Goal: Information Seeking & Learning: Learn about a topic

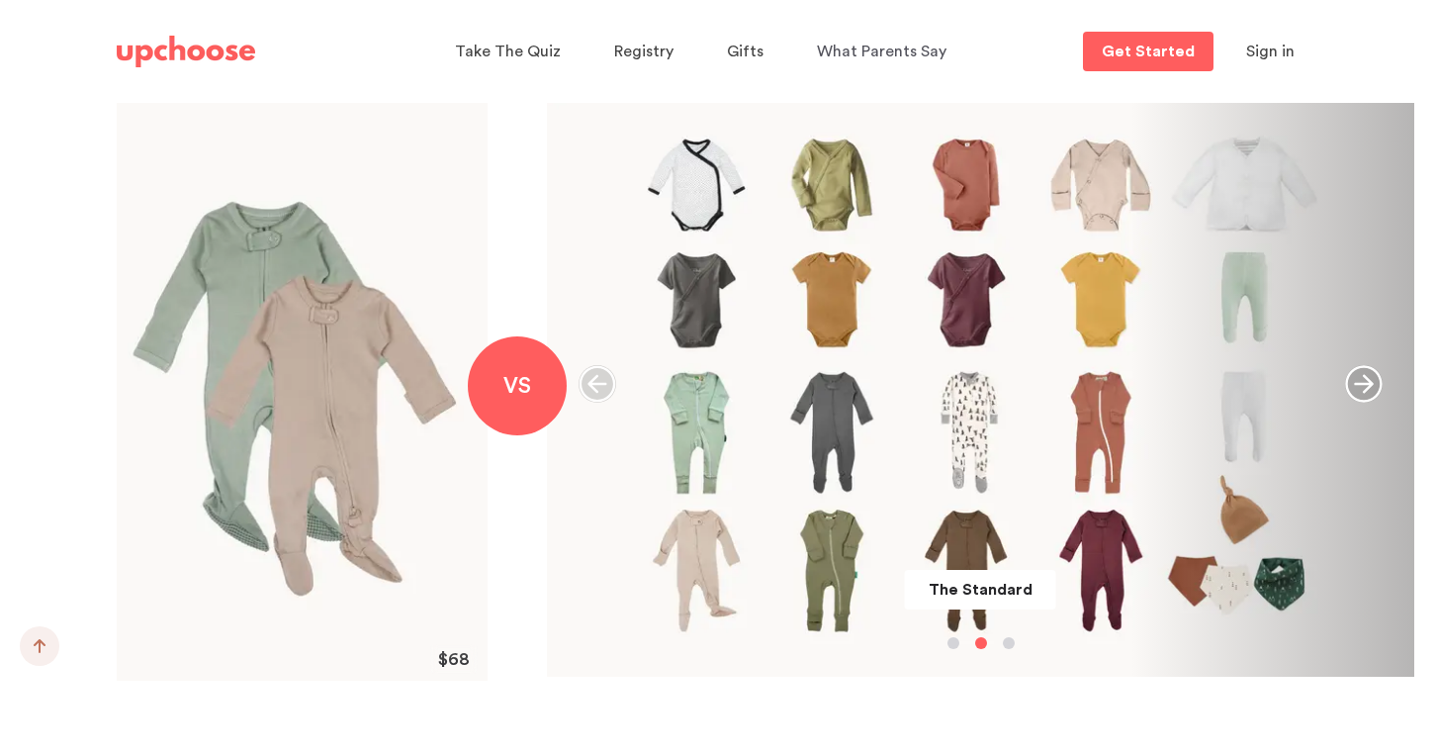
scroll to position [2059, 0]
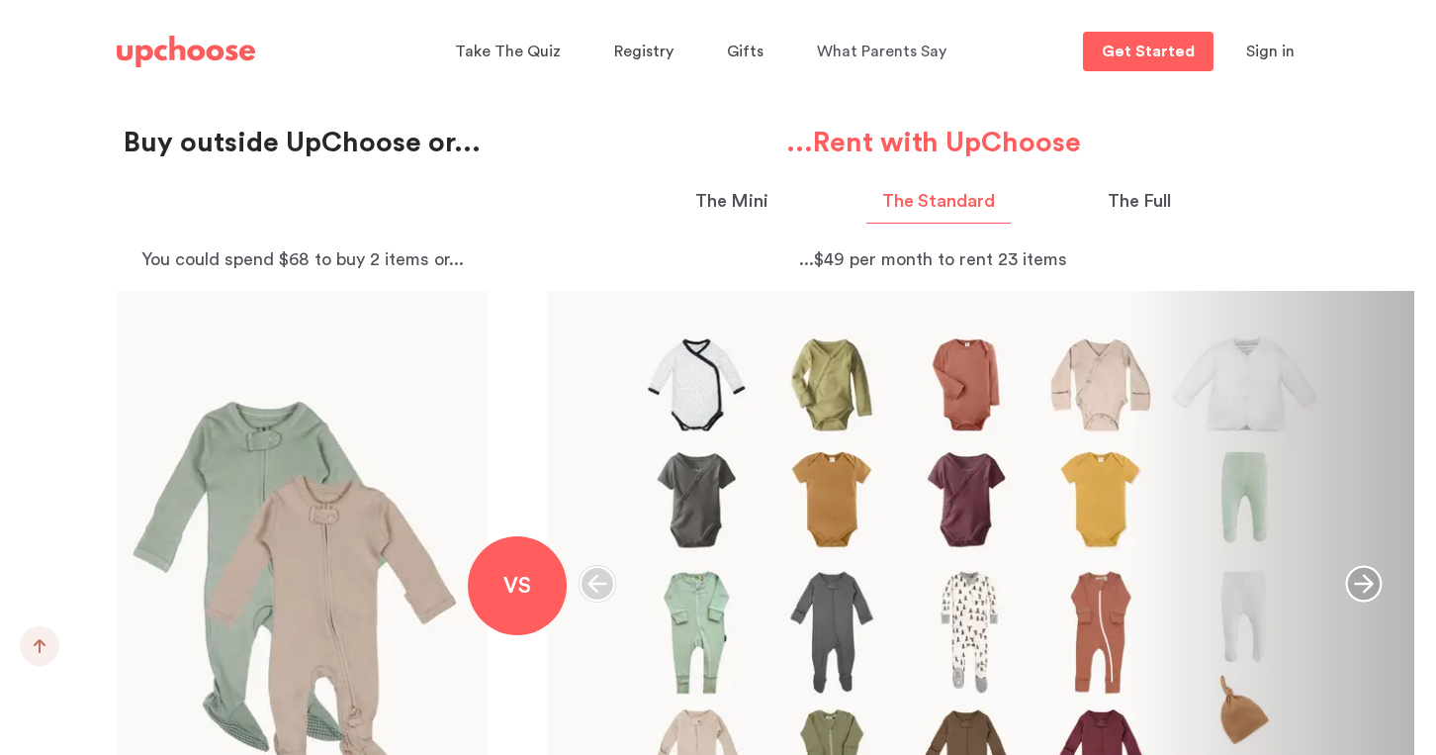
click at [1155, 204] on p "The Full" at bounding box center [1139, 201] width 63 height 27
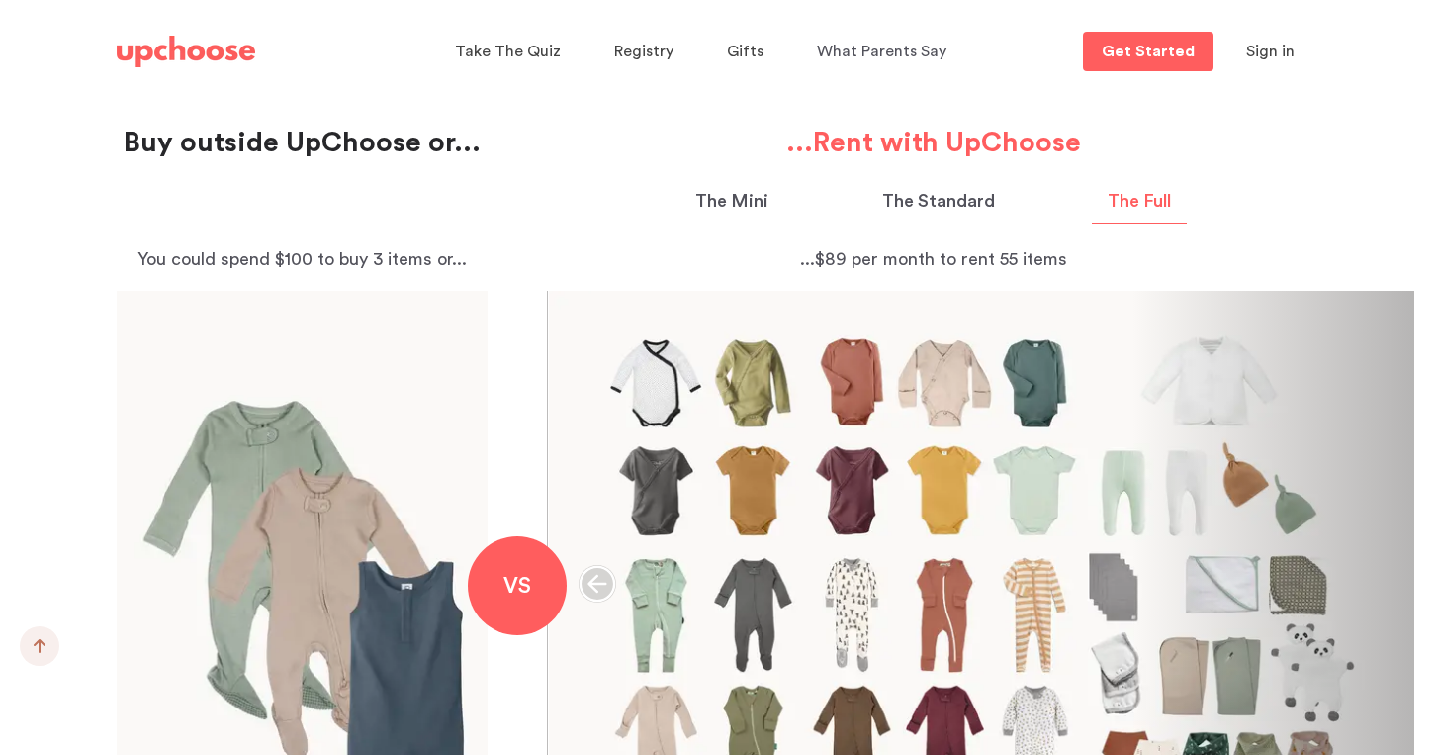
click at [1318, 205] on div "The Mini The Standard The Full" at bounding box center [933, 202] width 772 height 85
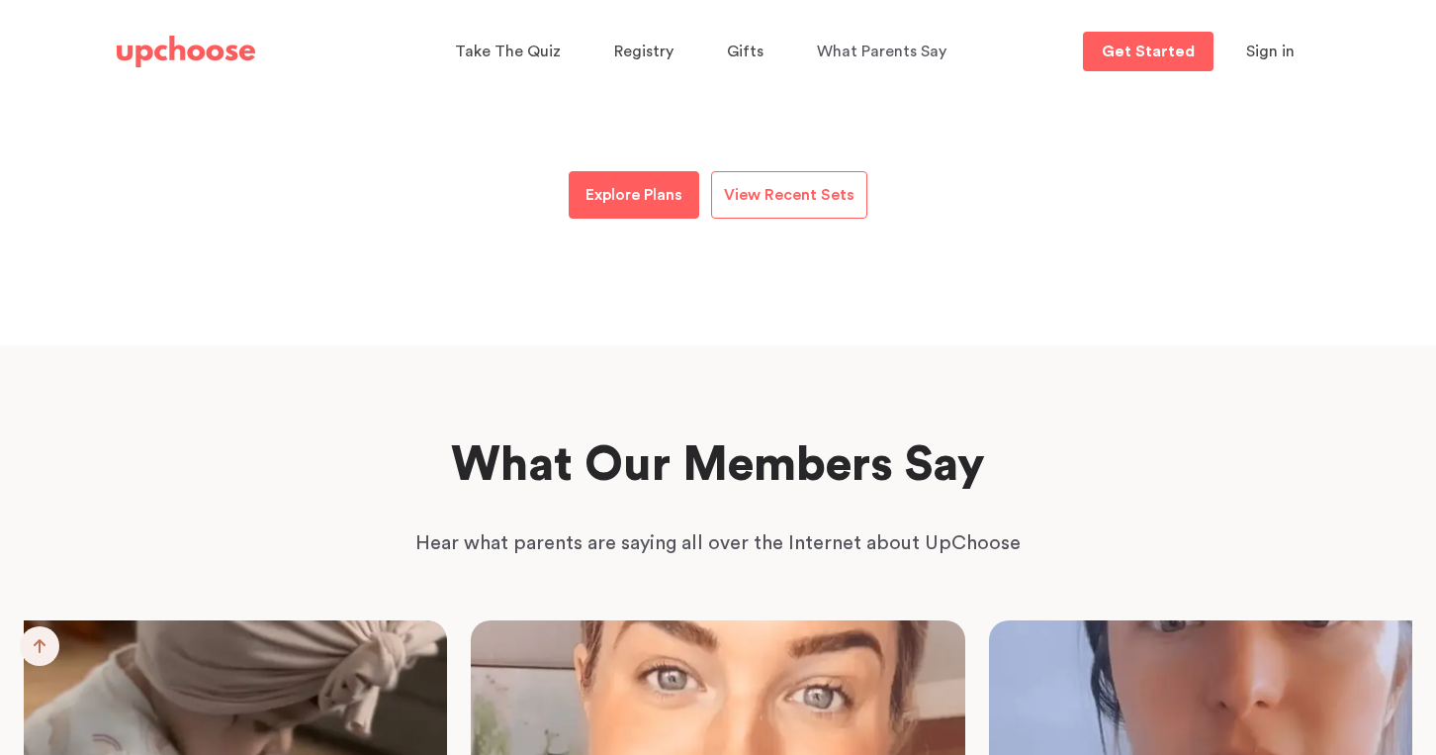
scroll to position [2969, 0]
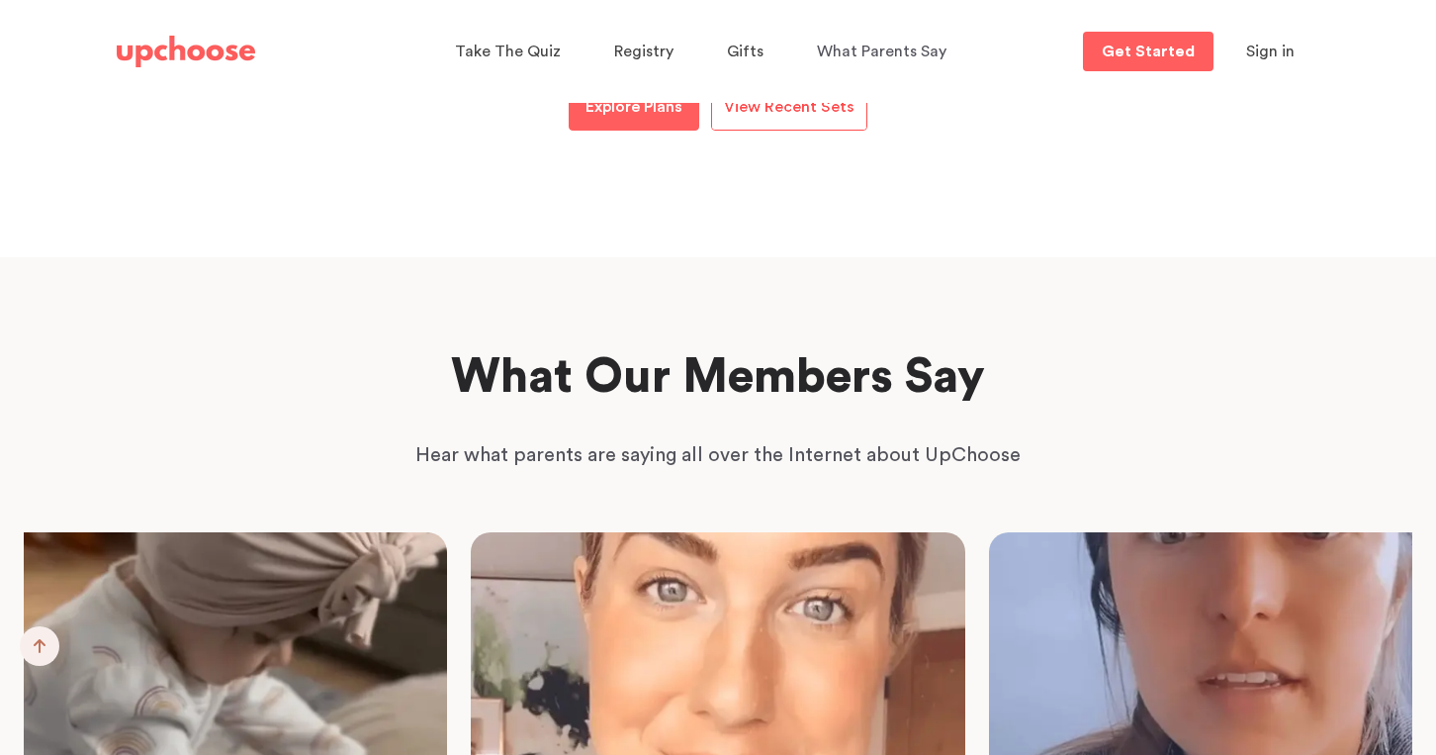
click at [819, 119] on p "View Recent Sets" at bounding box center [789, 107] width 131 height 24
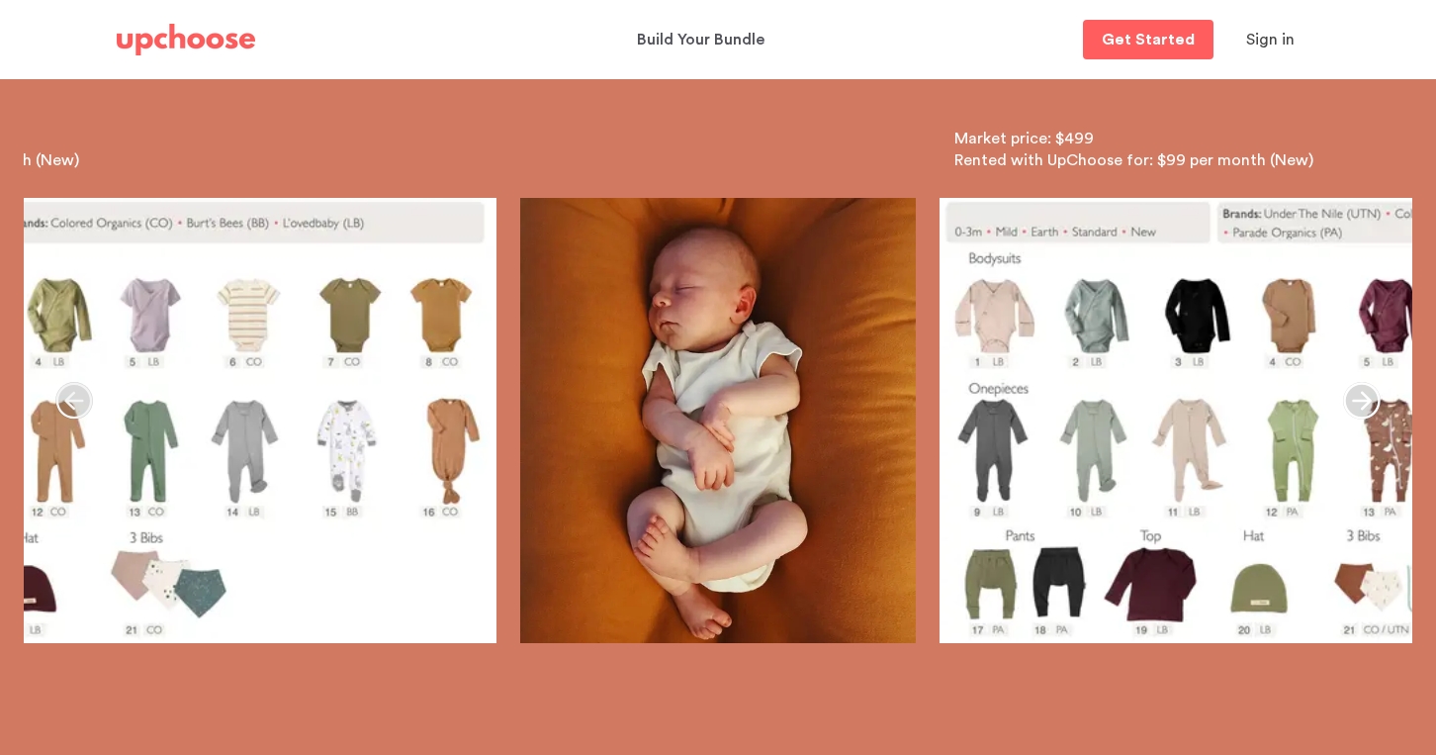
scroll to position [220, 0]
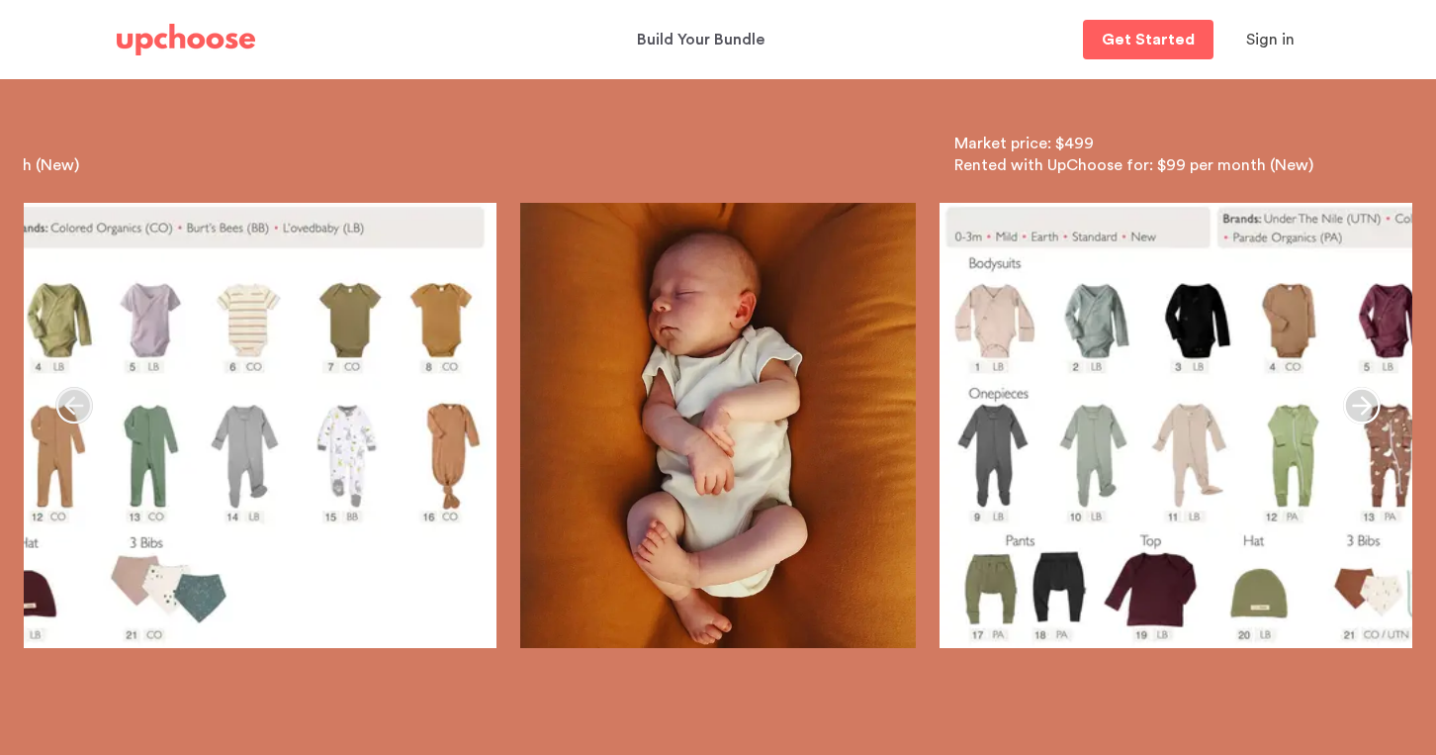
click at [1368, 406] on icon "button" at bounding box center [1361, 406] width 37 height 37
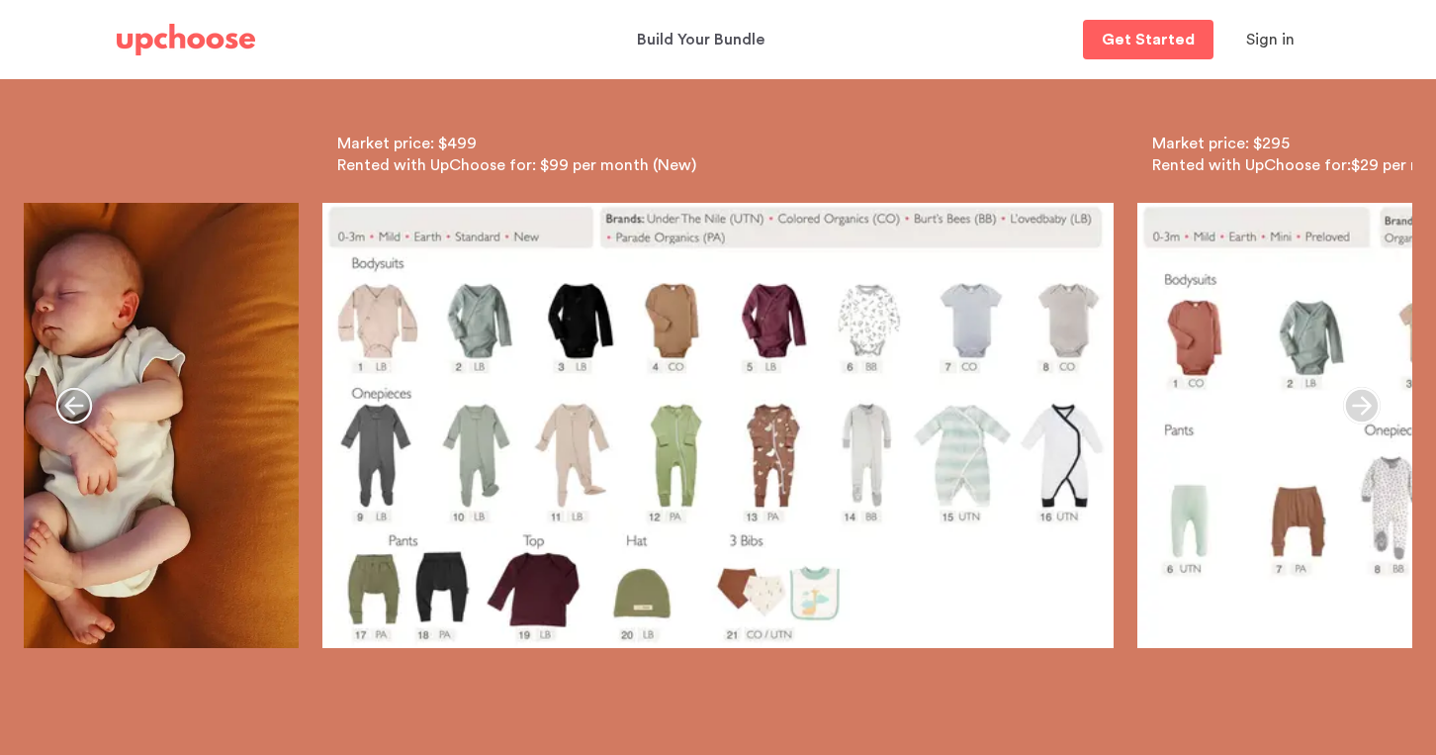
click at [1368, 406] on icon "button" at bounding box center [1361, 406] width 37 height 37
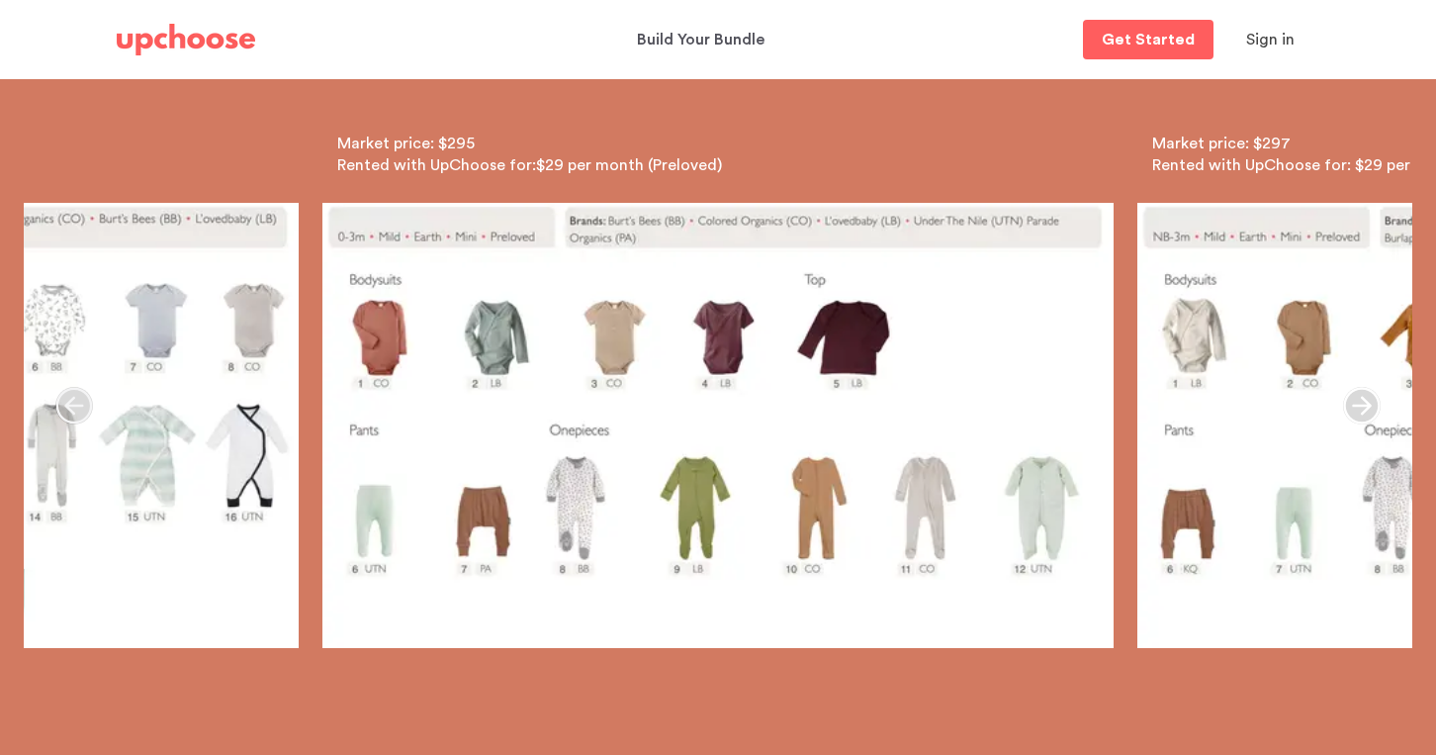
click at [1368, 406] on icon "button" at bounding box center [1361, 406] width 37 height 37
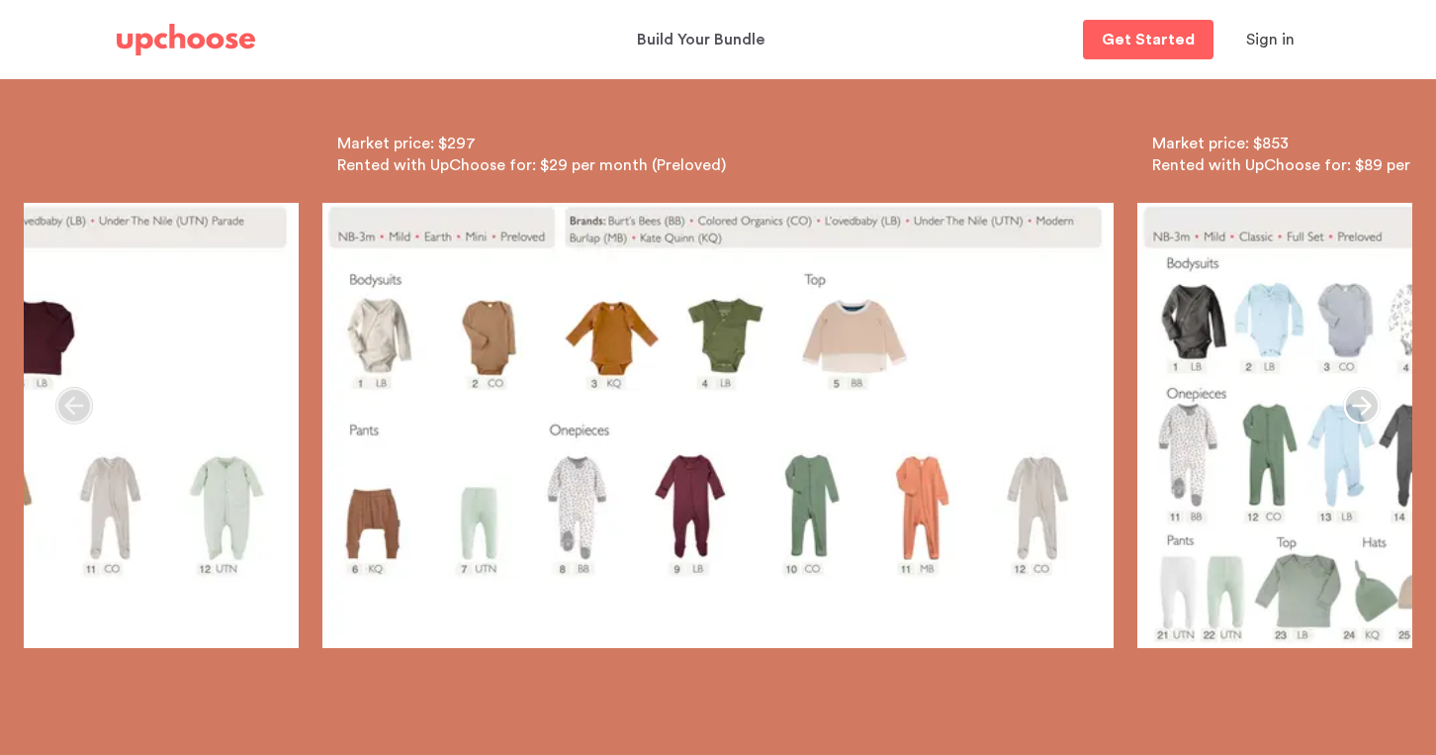
click at [1368, 406] on icon "button" at bounding box center [1361, 406] width 37 height 37
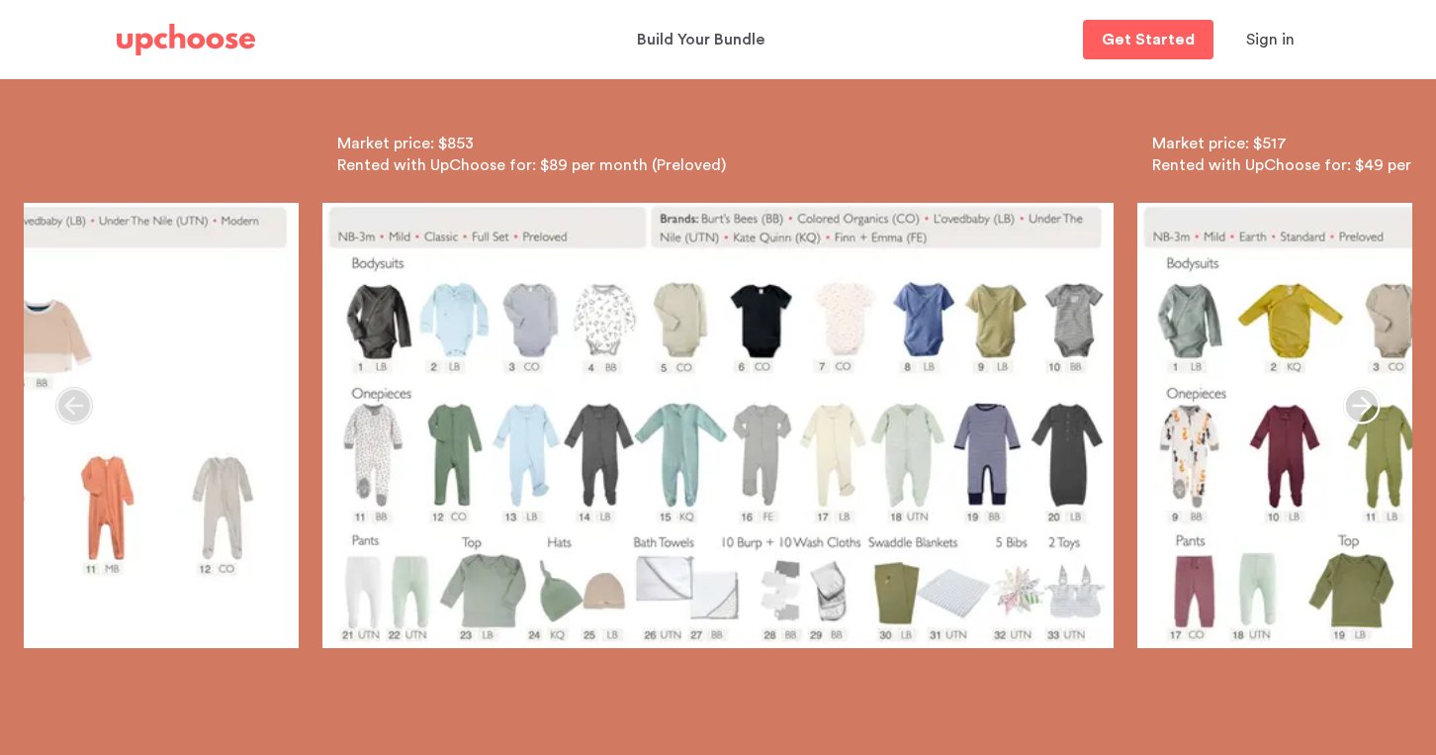
click at [1368, 406] on icon "button" at bounding box center [1361, 406] width 37 height 37
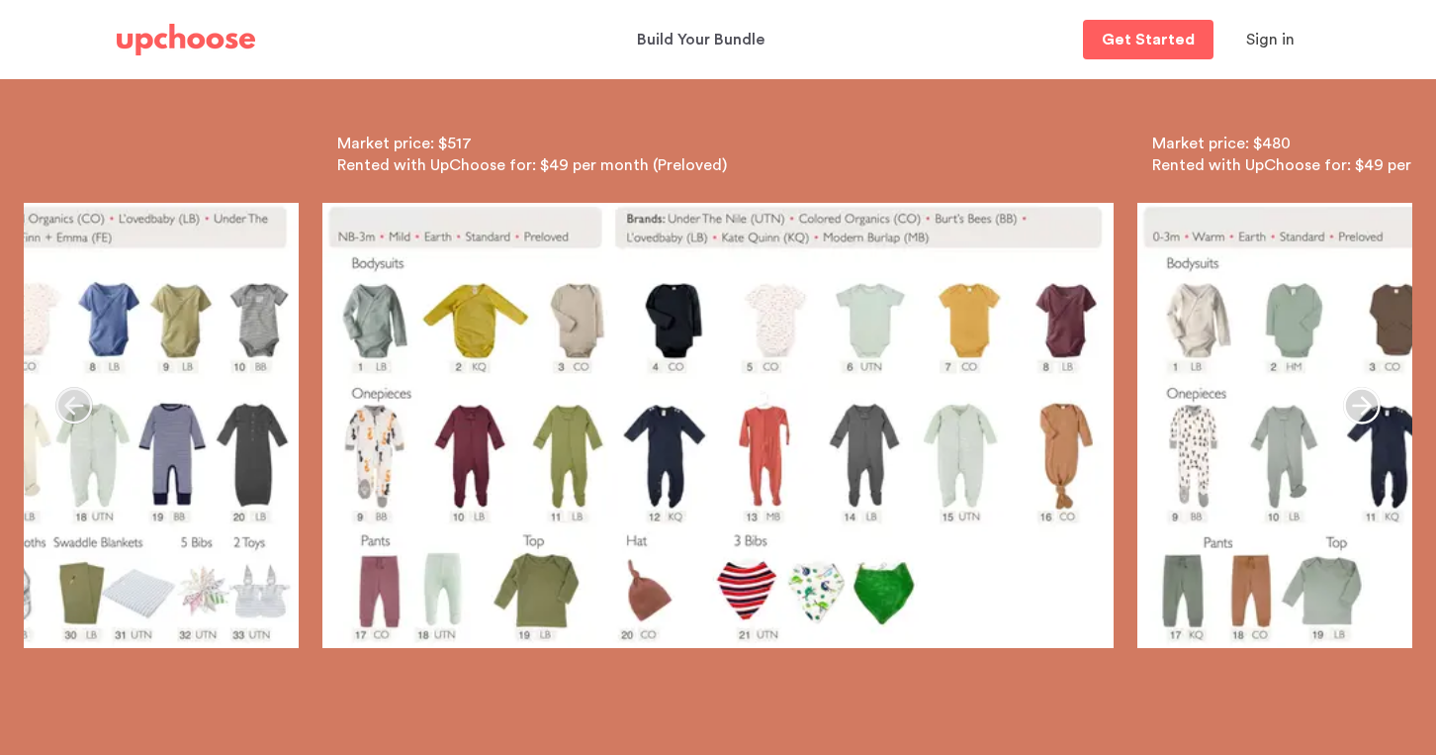
click at [1368, 406] on icon "button" at bounding box center [1361, 406] width 37 height 37
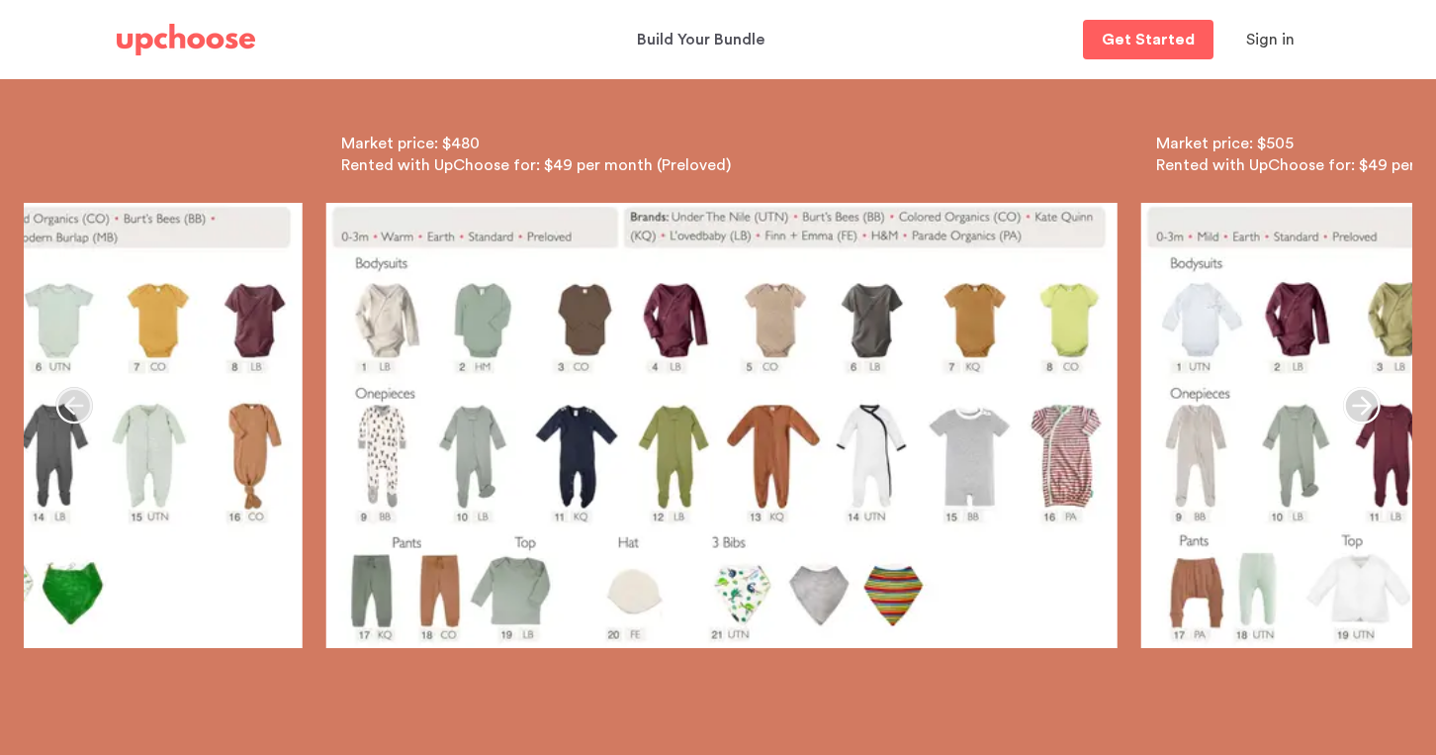
click at [1368, 406] on icon "button" at bounding box center [1361, 406] width 37 height 37
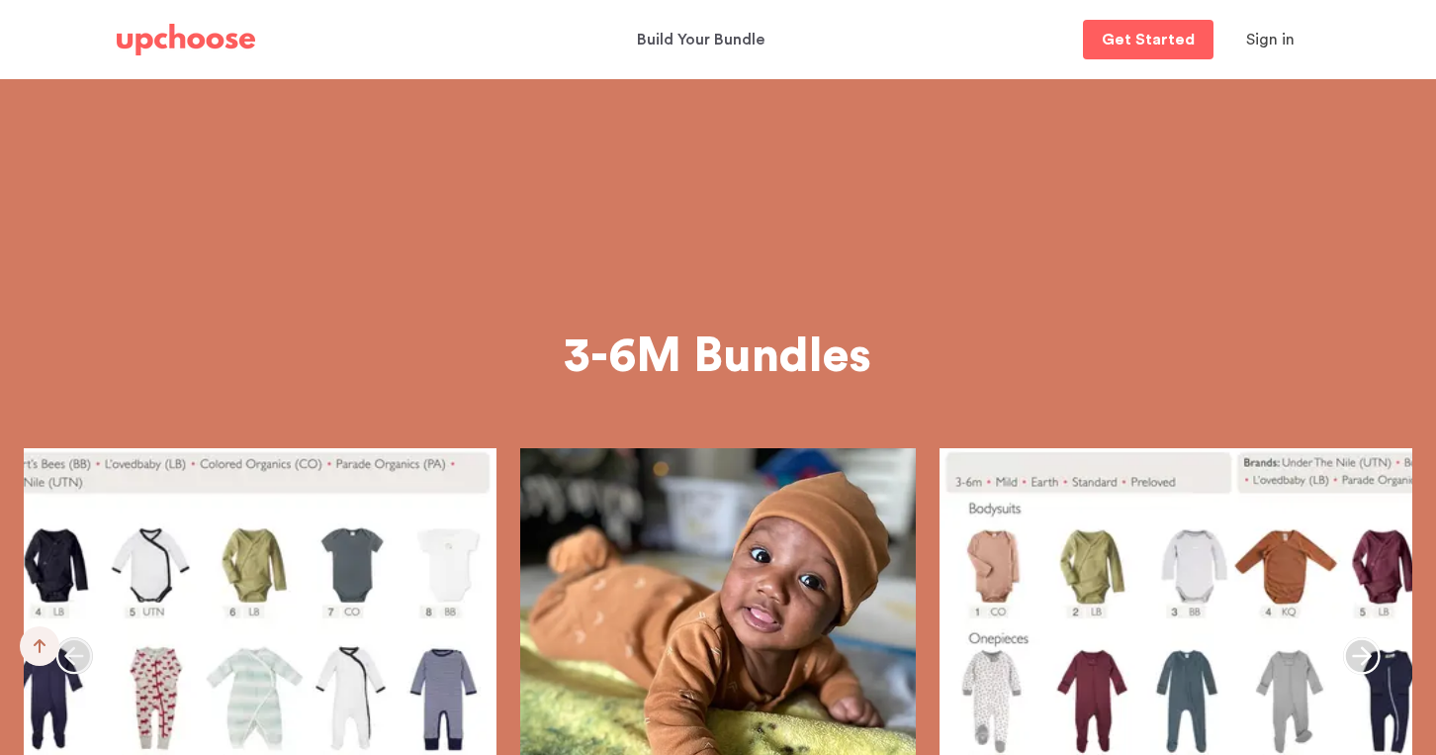
scroll to position [1229, 0]
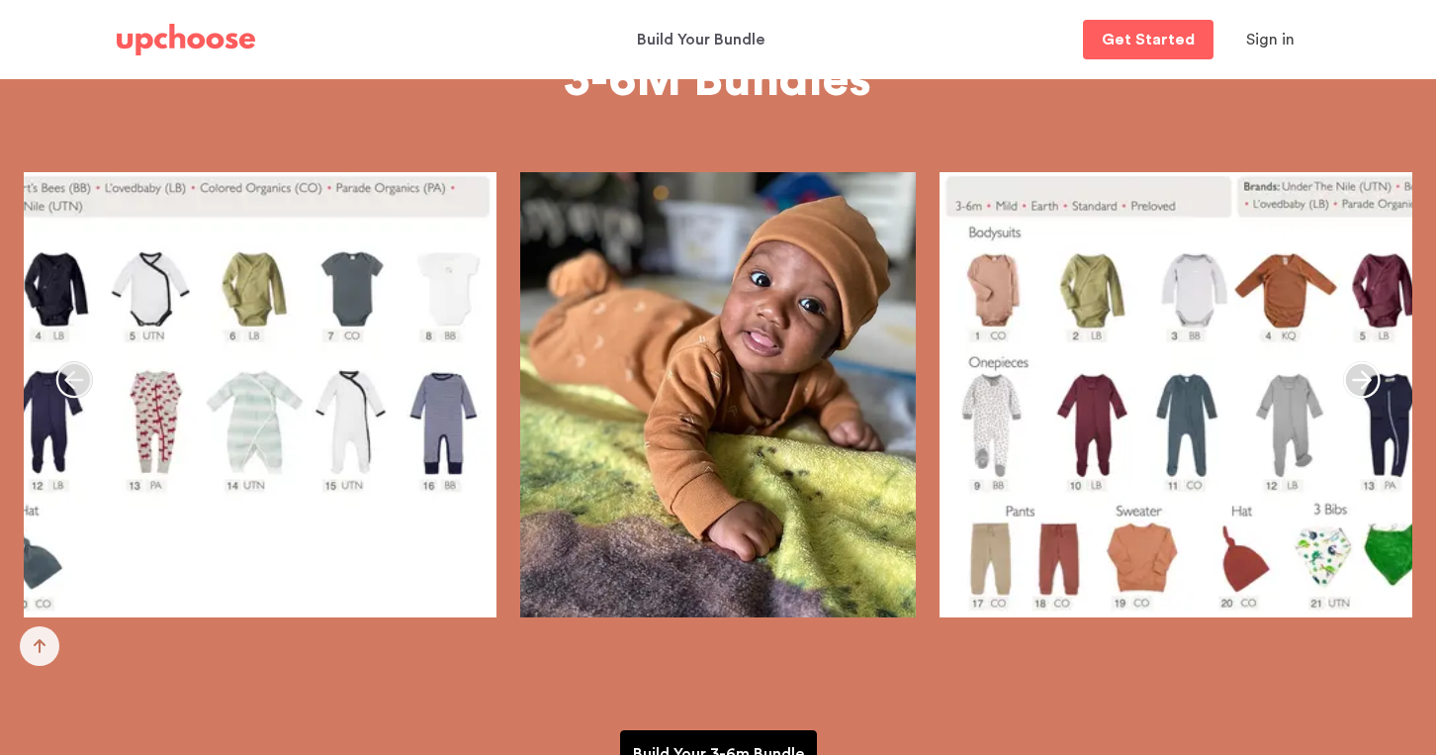
click at [1360, 388] on icon "button" at bounding box center [1362, 380] width 38 height 38
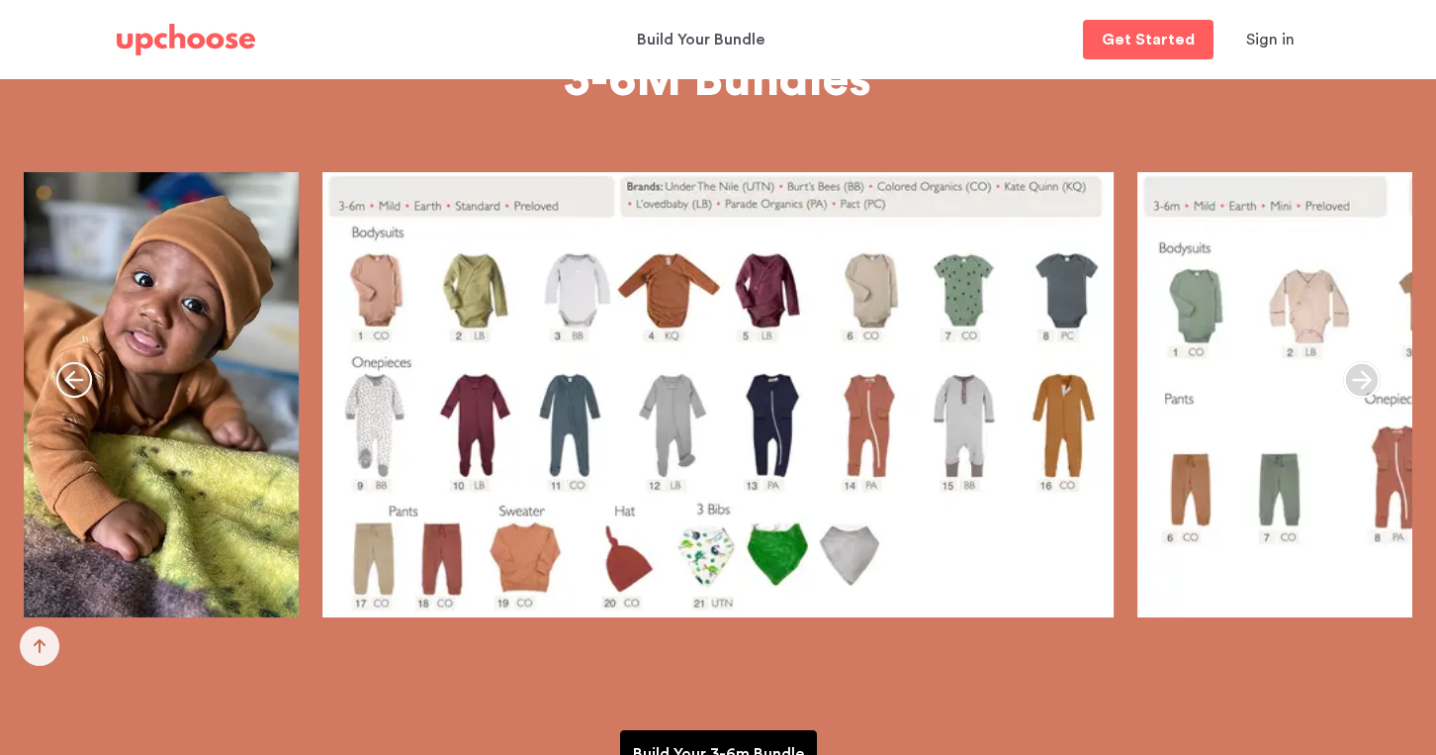
click at [1360, 388] on icon "button" at bounding box center [1362, 380] width 38 height 38
